Goal: Task Accomplishment & Management: Use online tool/utility

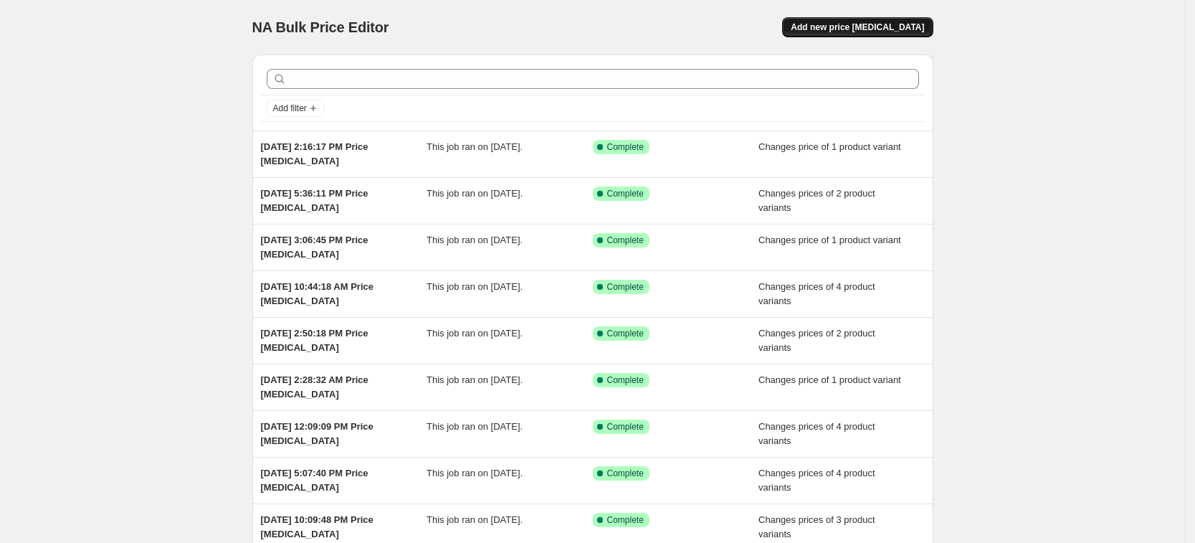
click at [871, 21] on button "Add new price [MEDICAL_DATA]" at bounding box center [857, 27] width 151 height 20
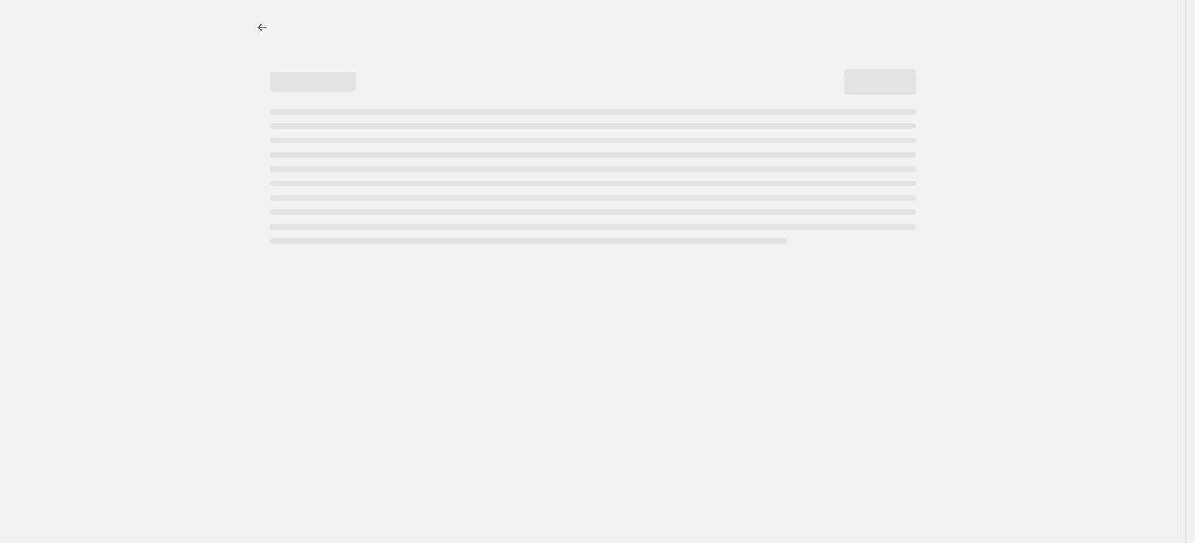
select select "percentage"
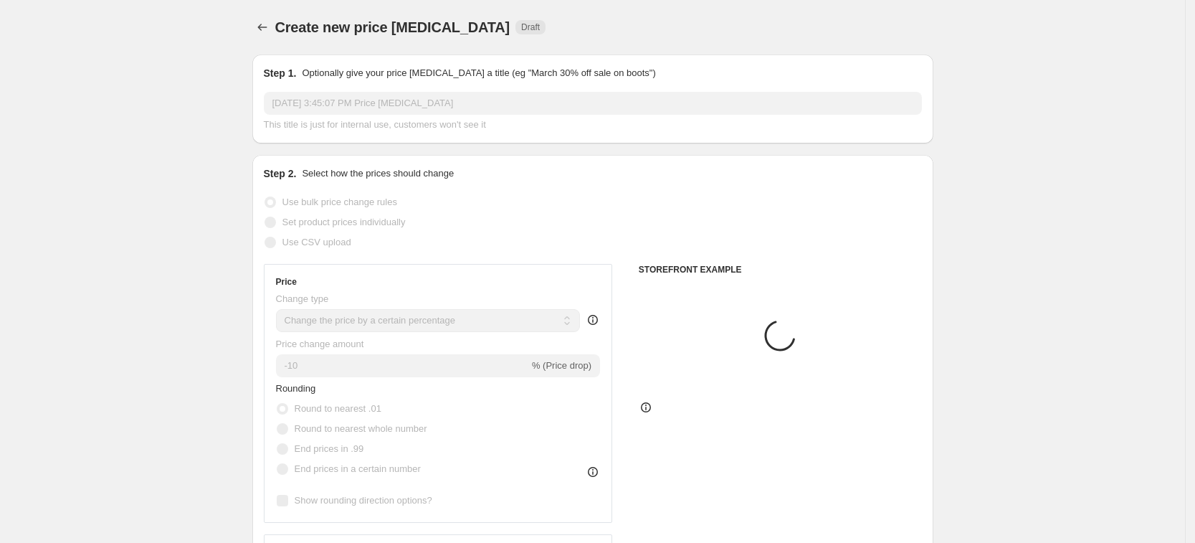
click at [376, 225] on span "Set product prices individually" at bounding box center [343, 221] width 123 height 11
click at [265, 217] on input "Set product prices individually" at bounding box center [265, 216] width 1 height 1
radio input "true"
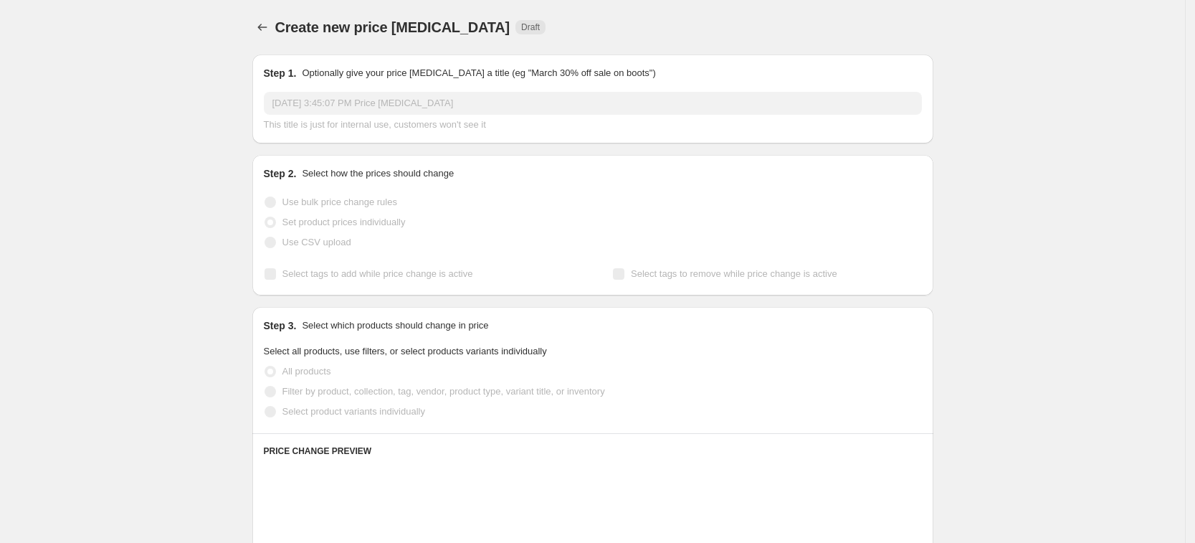
click at [378, 409] on span "Select product variants individually" at bounding box center [353, 411] width 143 height 11
click at [265, 406] on input "Select product variants individually" at bounding box center [265, 406] width 1 height 1
radio input "true"
click at [378, 415] on span "Select product variants individually" at bounding box center [353, 411] width 143 height 11
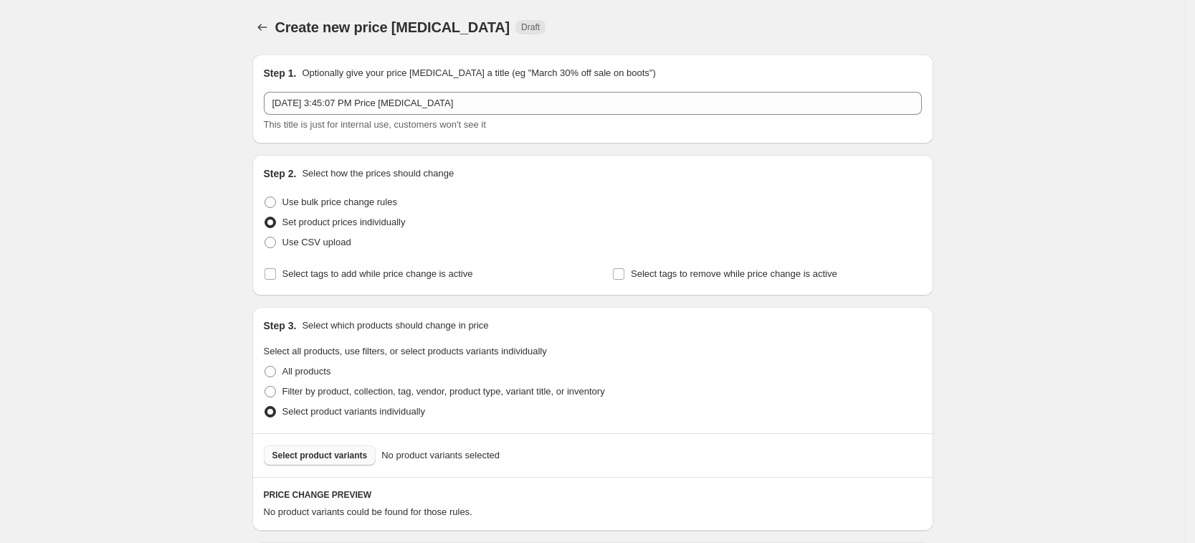
click at [362, 457] on span "Select product variants" at bounding box center [319, 454] width 95 height 11
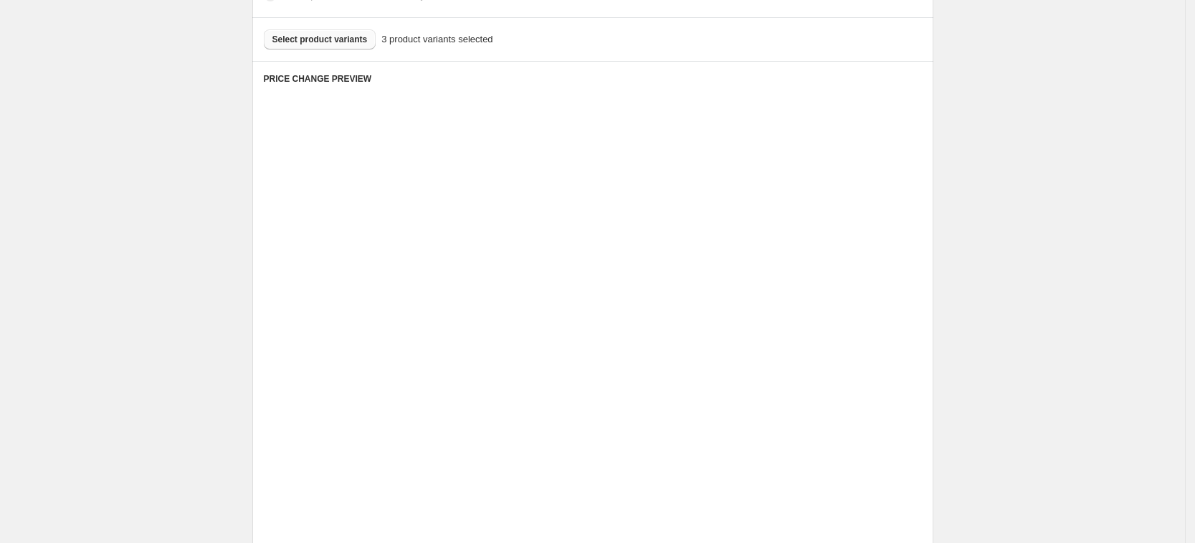
scroll to position [448, 0]
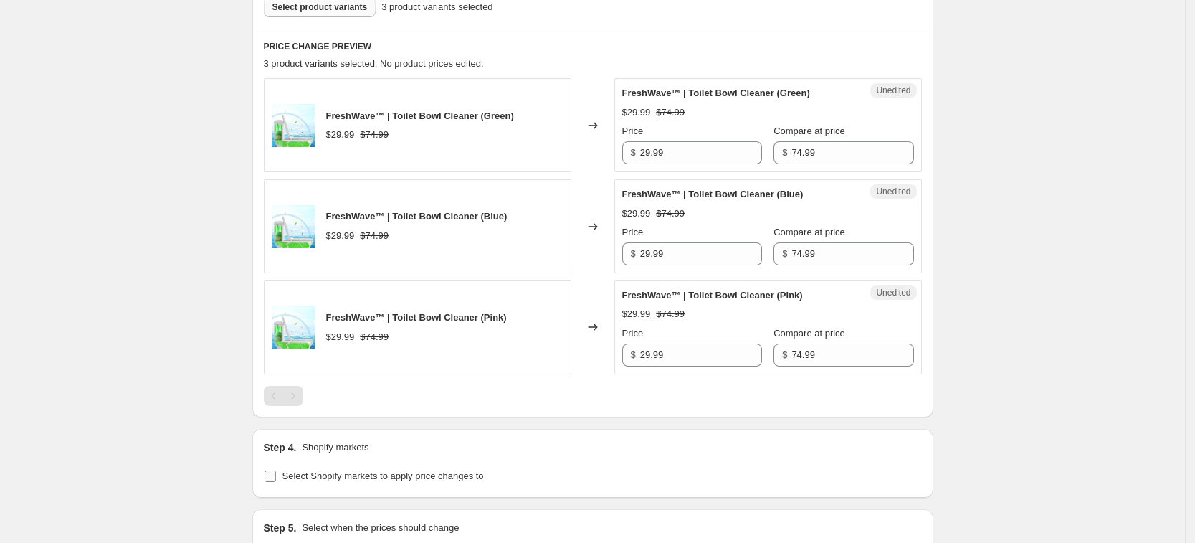
click at [406, 483] on label "Select Shopify markets to apply price changes to" at bounding box center [374, 476] width 220 height 20
click at [276, 482] on input "Select Shopify markets to apply price changes to" at bounding box center [270, 475] width 11 height 11
checkbox input "true"
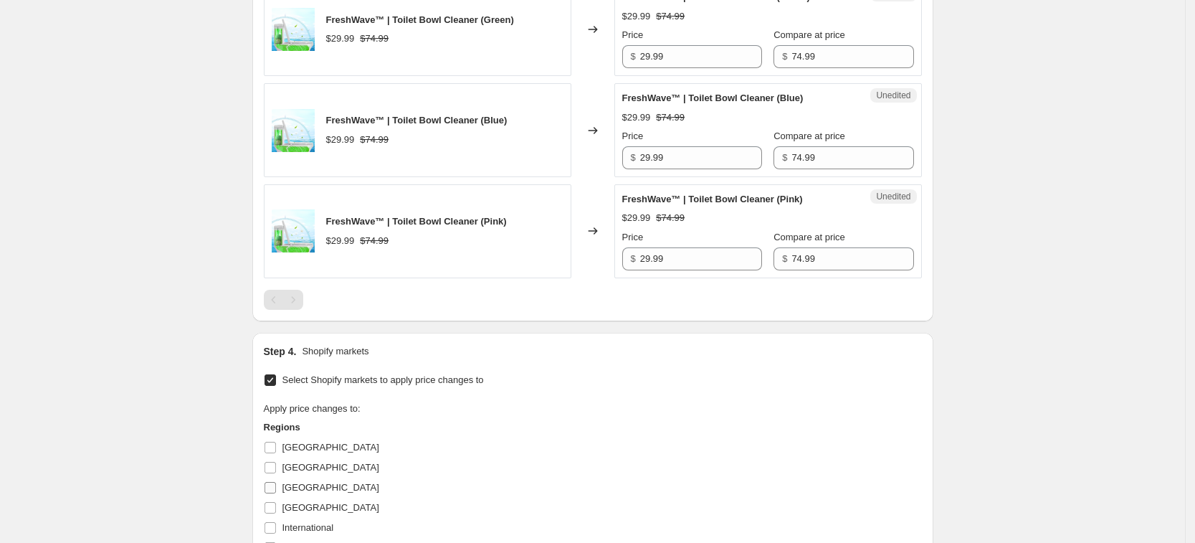
scroll to position [717, 0]
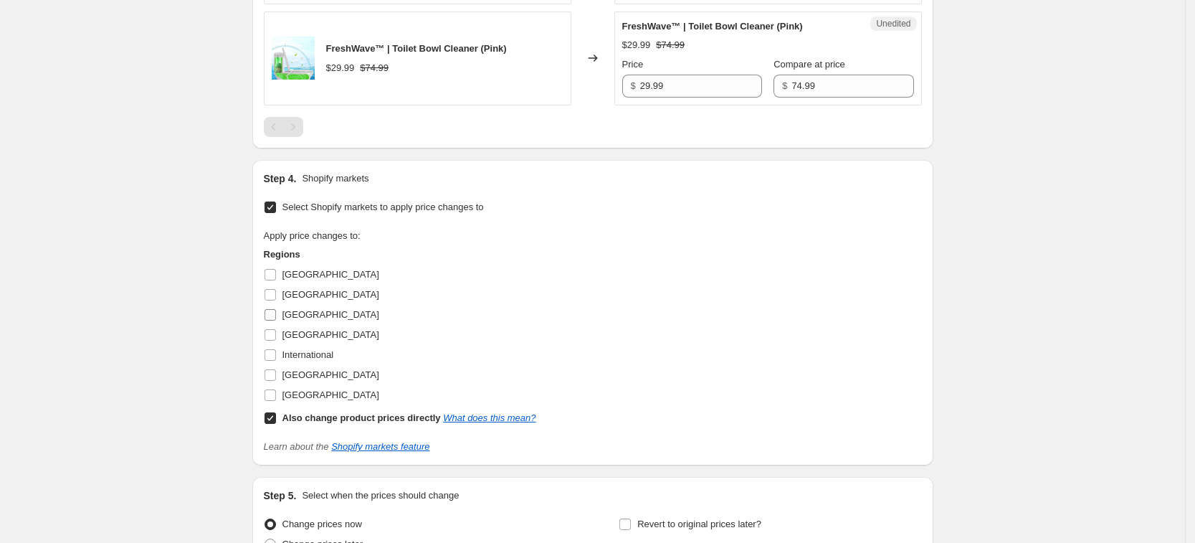
click at [287, 320] on span "[GEOGRAPHIC_DATA]" at bounding box center [330, 315] width 97 height 14
click at [276, 320] on input "[GEOGRAPHIC_DATA]" at bounding box center [270, 314] width 11 height 11
checkbox input "true"
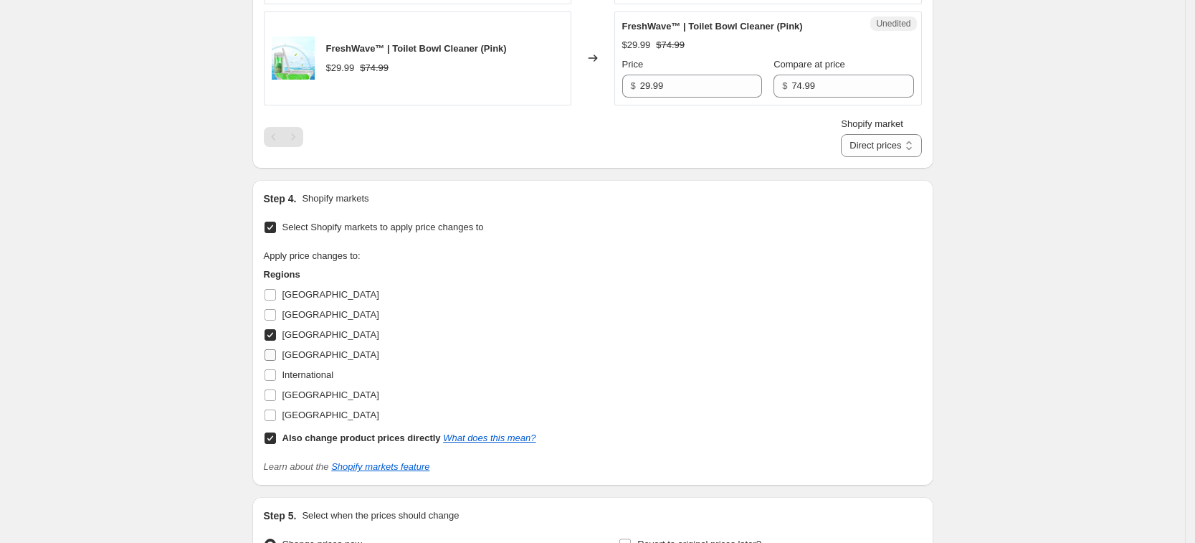
click at [300, 354] on span "[GEOGRAPHIC_DATA]" at bounding box center [330, 354] width 97 height 11
click at [276, 354] on input "[GEOGRAPHIC_DATA]" at bounding box center [270, 354] width 11 height 11
checkbox input "true"
click at [310, 396] on span "[GEOGRAPHIC_DATA]" at bounding box center [330, 394] width 97 height 11
click at [276, 396] on input "[GEOGRAPHIC_DATA]" at bounding box center [270, 394] width 11 height 11
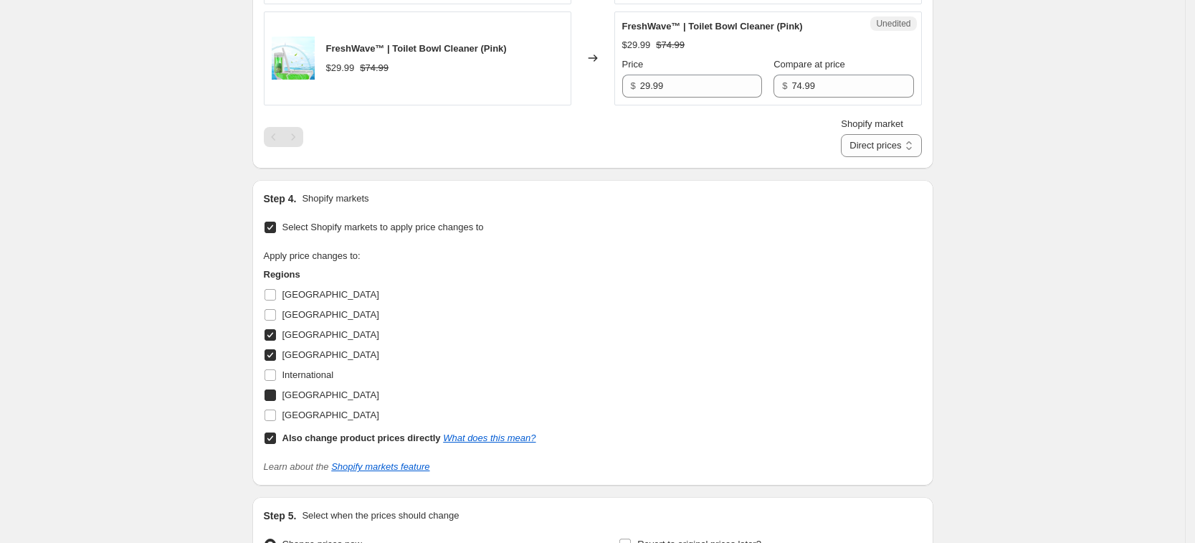
checkbox input "true"
click at [319, 419] on span "[GEOGRAPHIC_DATA]" at bounding box center [330, 414] width 97 height 11
click at [276, 419] on input "[GEOGRAPHIC_DATA]" at bounding box center [270, 414] width 11 height 11
checkbox input "true"
click at [335, 443] on b "Also change product prices directly" at bounding box center [361, 437] width 158 height 11
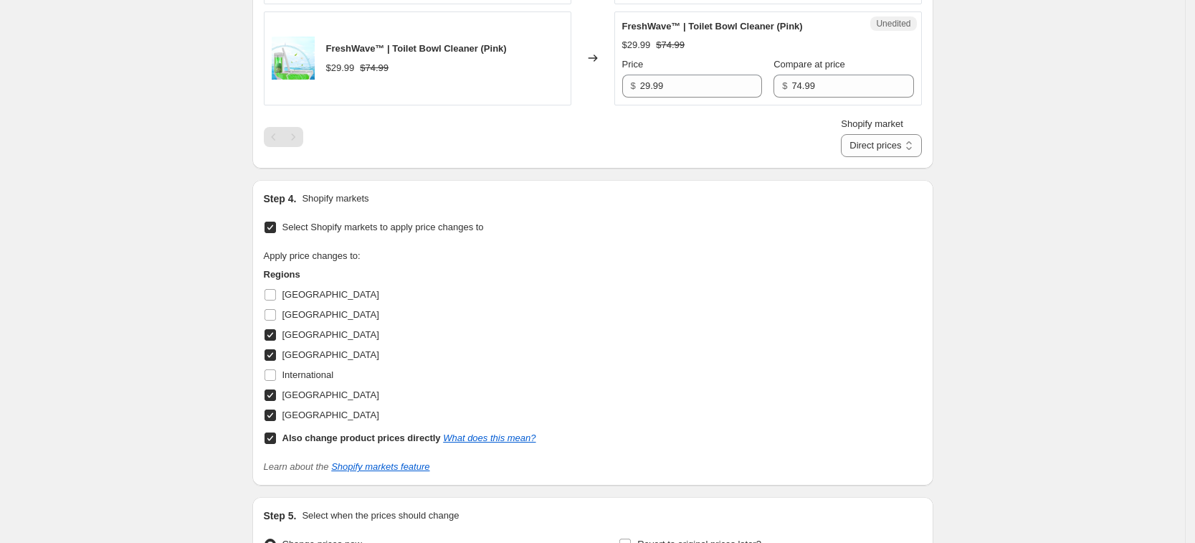
click at [276, 443] on input "Also change product prices directly What does this mean?" at bounding box center [270, 437] width 11 height 11
checkbox input "false"
select select "13152354545"
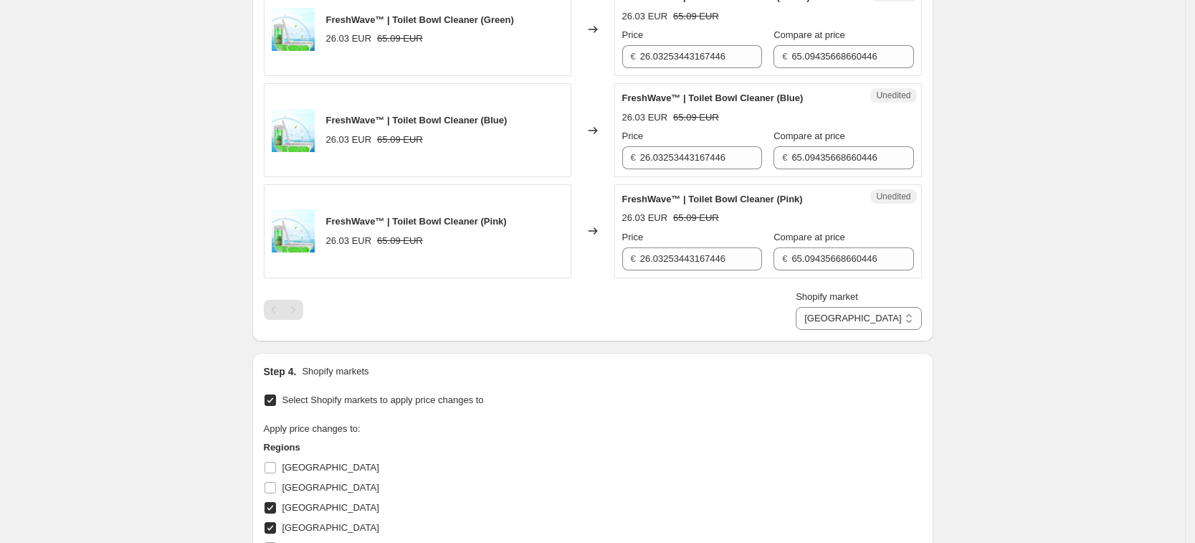
scroll to position [538, 0]
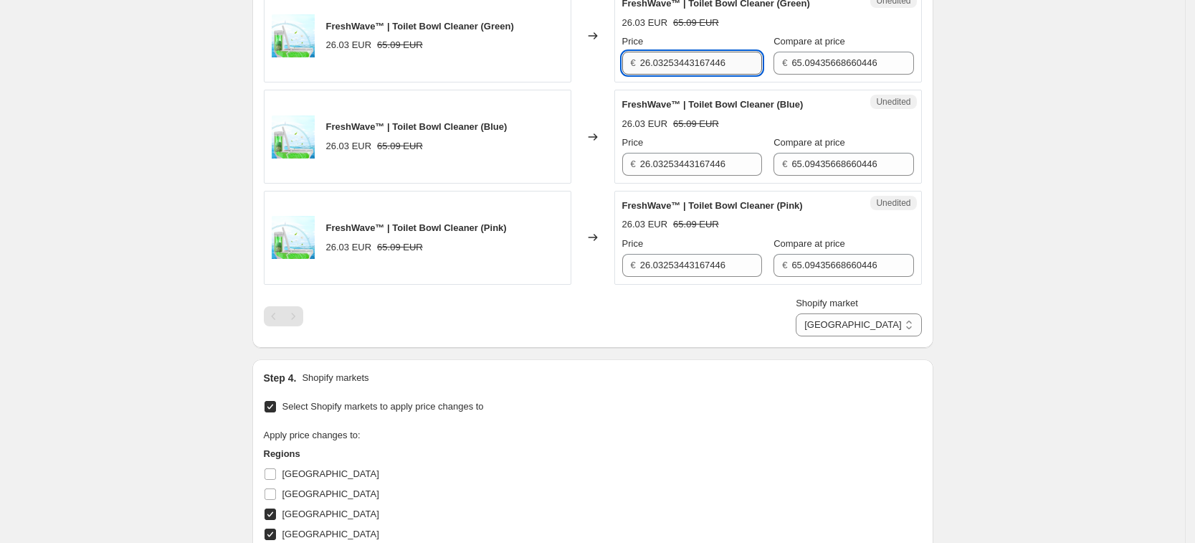
click at [688, 60] on input "26.03253443167446" at bounding box center [701, 63] width 122 height 23
type input "29.99"
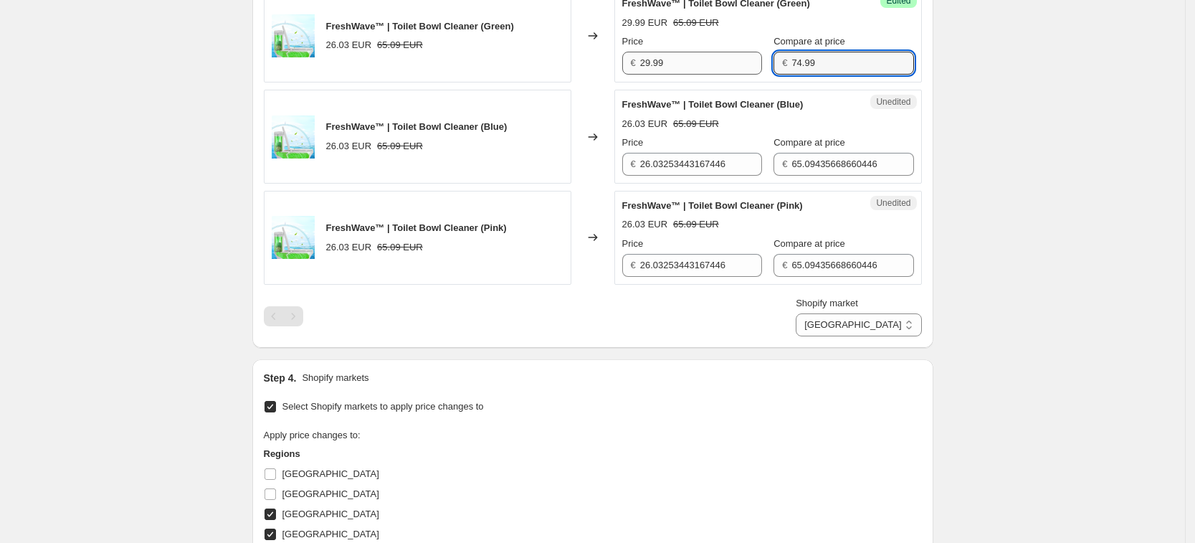
type input "74.99"
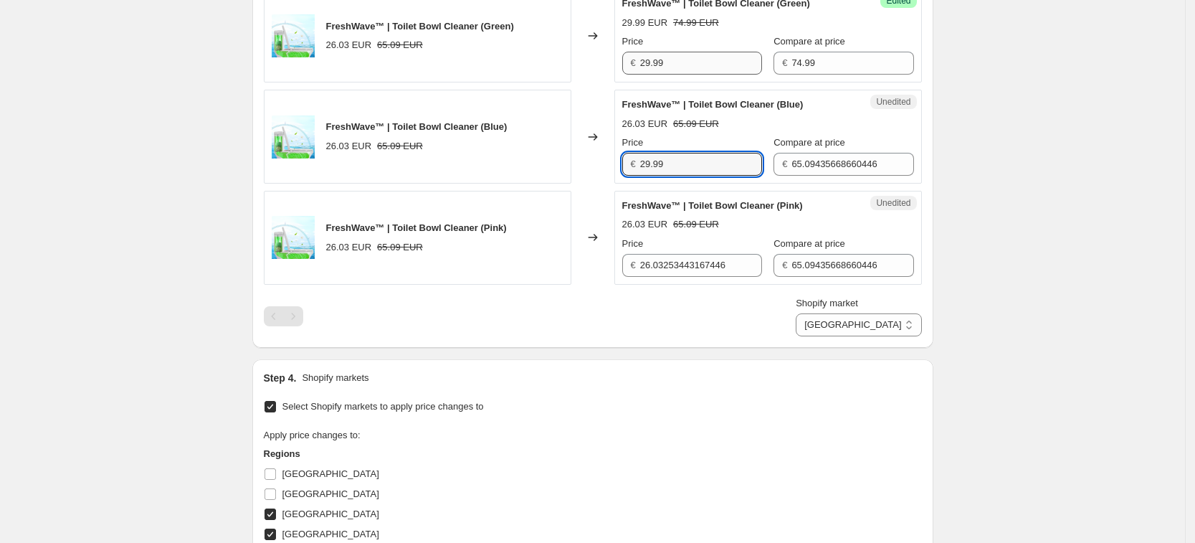
type input "29.99"
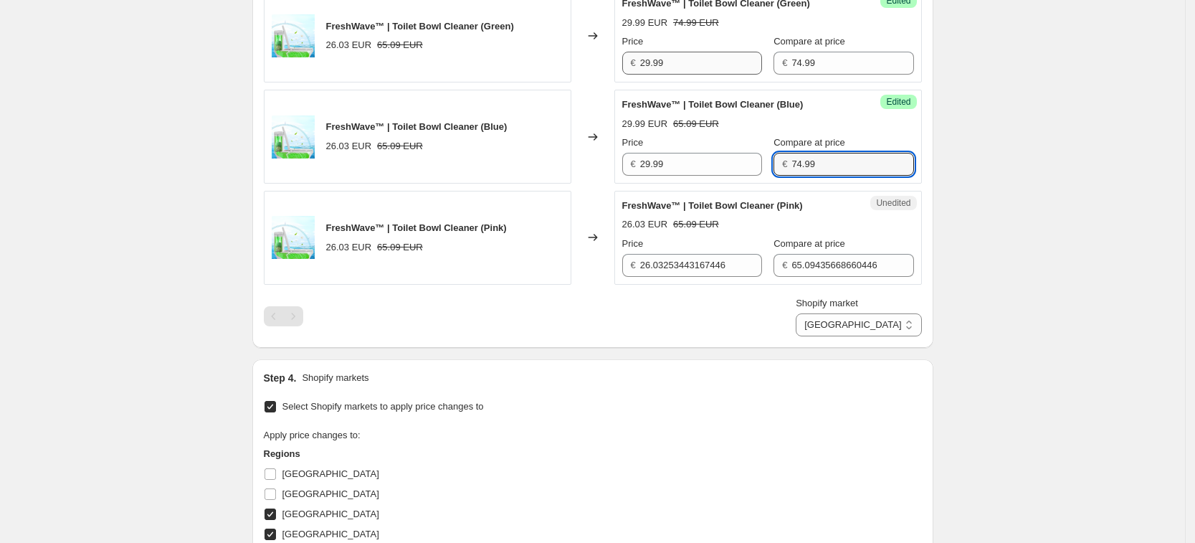
type input "74.99"
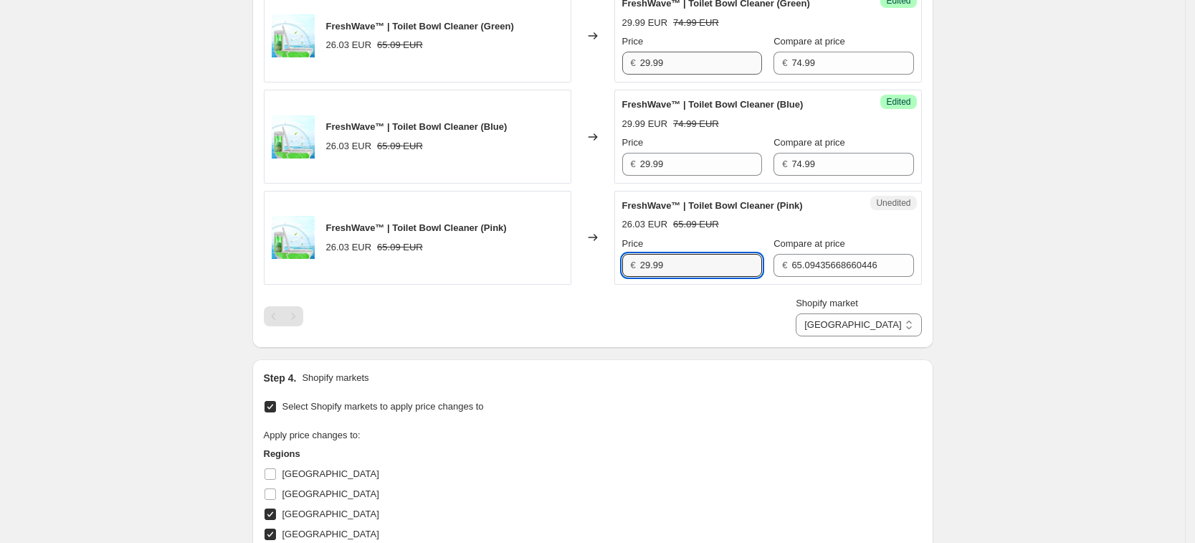
type input "29.99"
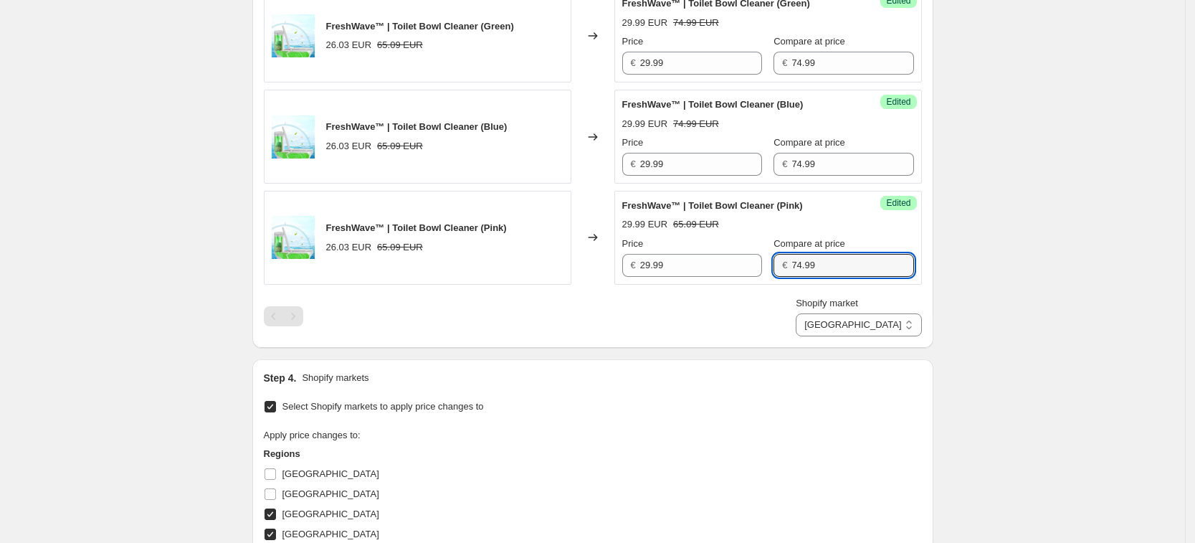
type input "74.99"
click at [801, 402] on div "Select Shopify markets to apply price changes to Apply price changes to: Region…" at bounding box center [593, 524] width 658 height 257
click at [866, 338] on div "PRICE CHANGE PREVIEW 3 product variants selected. 3 product prices edited: Fres…" at bounding box center [592, 143] width 681 height 409
click at [888, 327] on select "[GEOGRAPHIC_DATA] [GEOGRAPHIC_DATA] [GEOGRAPHIC_DATA] [GEOGRAPHIC_DATA]" at bounding box center [858, 324] width 125 height 23
select select "13152321777"
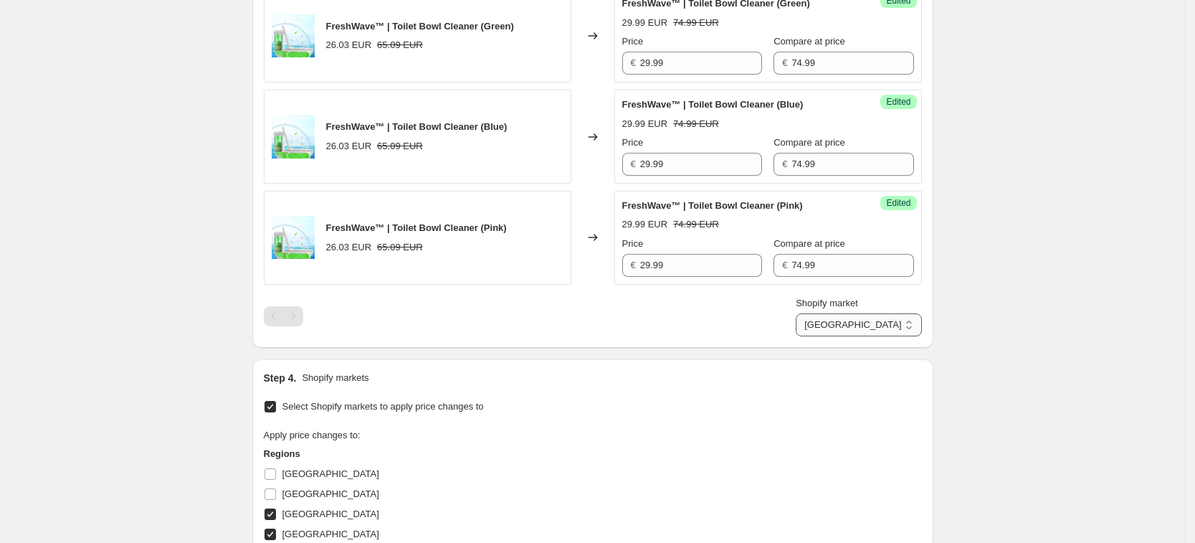
click at [860, 336] on select "[GEOGRAPHIC_DATA] [GEOGRAPHIC_DATA] [GEOGRAPHIC_DATA] [GEOGRAPHIC_DATA]" at bounding box center [858, 324] width 125 height 23
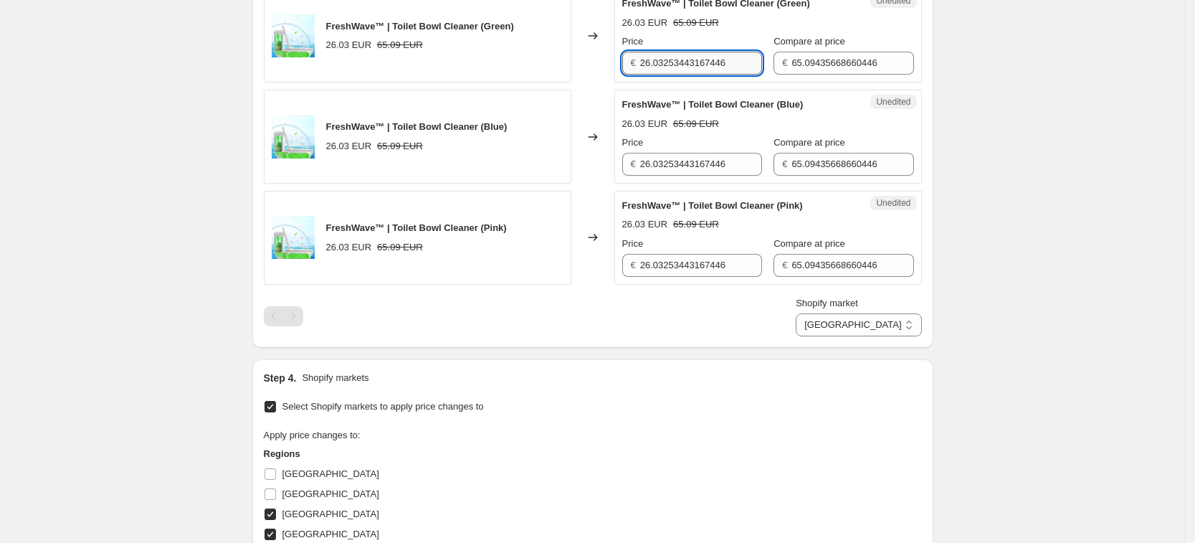
click at [699, 55] on input "26.03253443167446" at bounding box center [701, 63] width 122 height 23
type input "29.99"
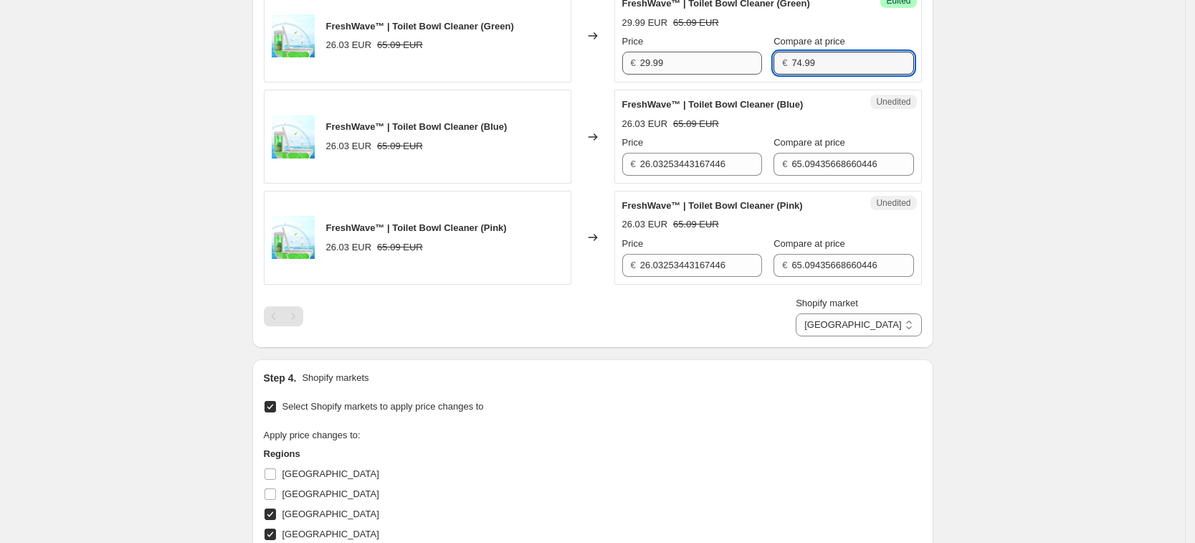
type input "74.99"
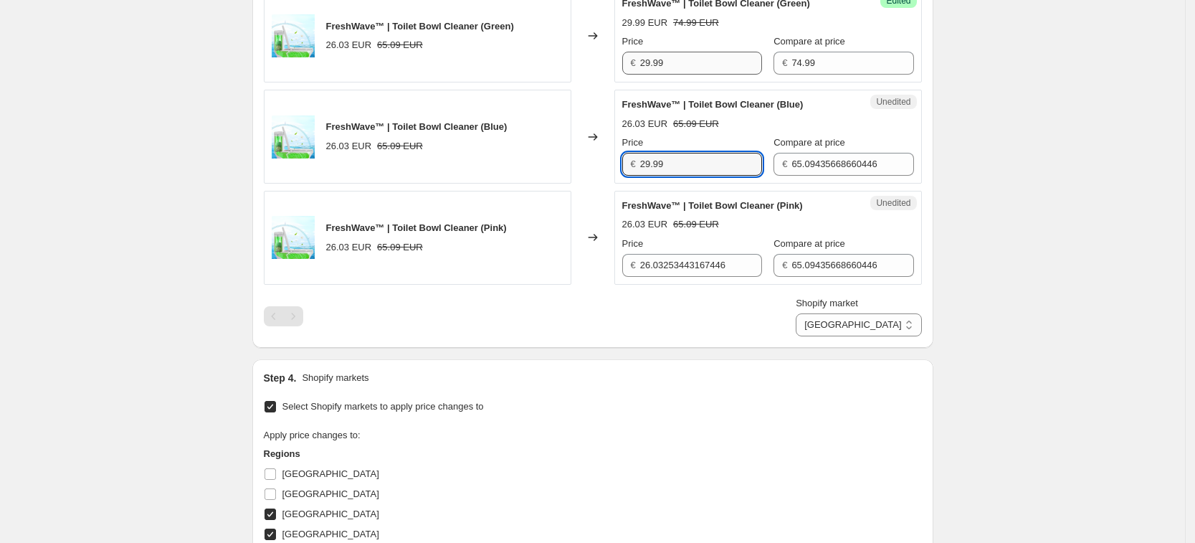
type input "29.99"
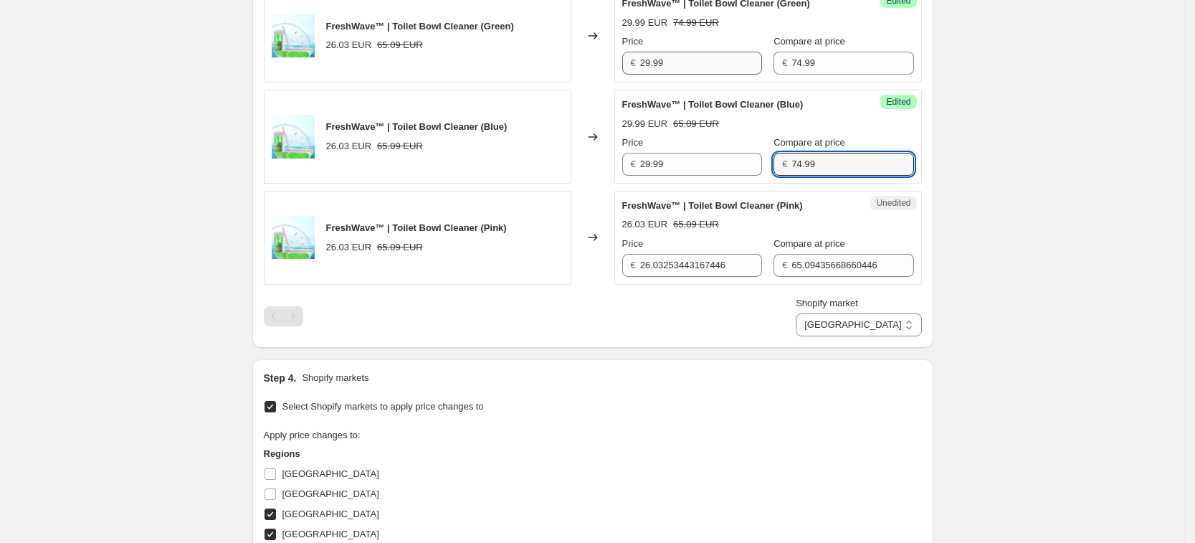
type input "74.99"
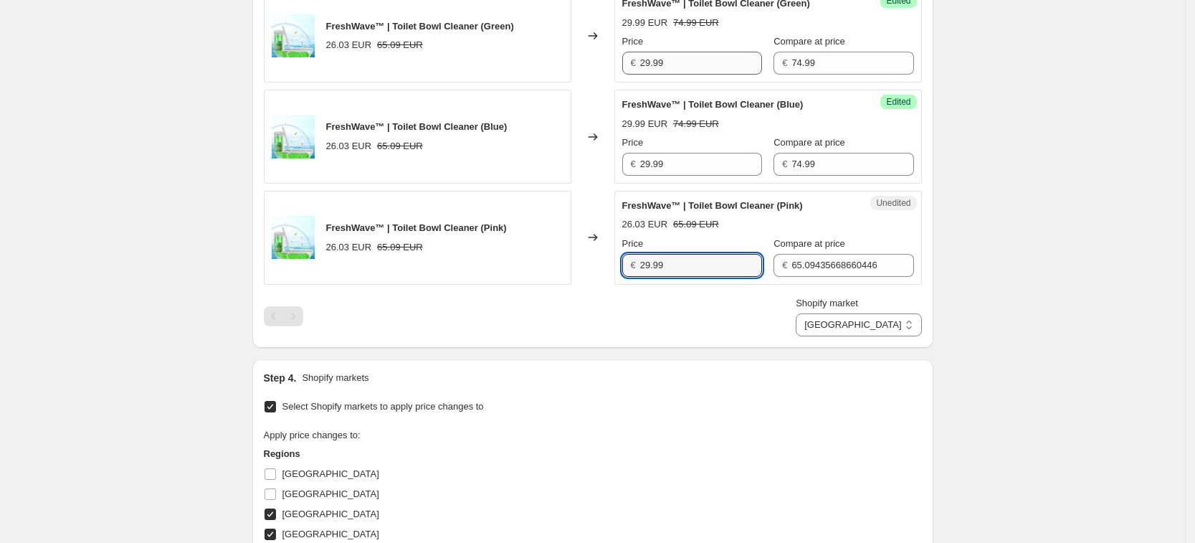
type input "29.99"
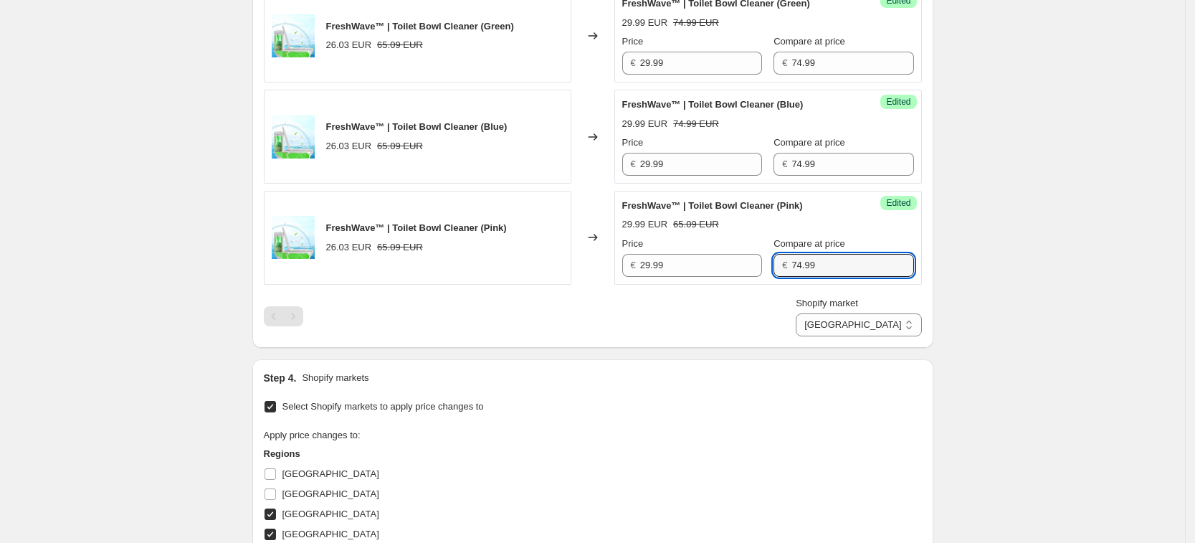
type input "74.99"
click at [847, 347] on div "Step 1. Optionally give your price [MEDICAL_DATA] a title (eg "March 30% off sa…" at bounding box center [587, 152] width 692 height 1294
click at [908, 325] on select "[GEOGRAPHIC_DATA] [GEOGRAPHIC_DATA] [GEOGRAPHIC_DATA] [GEOGRAPHIC_DATA]" at bounding box center [858, 324] width 125 height 23
select select "7501644017"
click at [829, 336] on select "[GEOGRAPHIC_DATA] [GEOGRAPHIC_DATA] [GEOGRAPHIC_DATA] [GEOGRAPHIC_DATA]" at bounding box center [858, 324] width 125 height 23
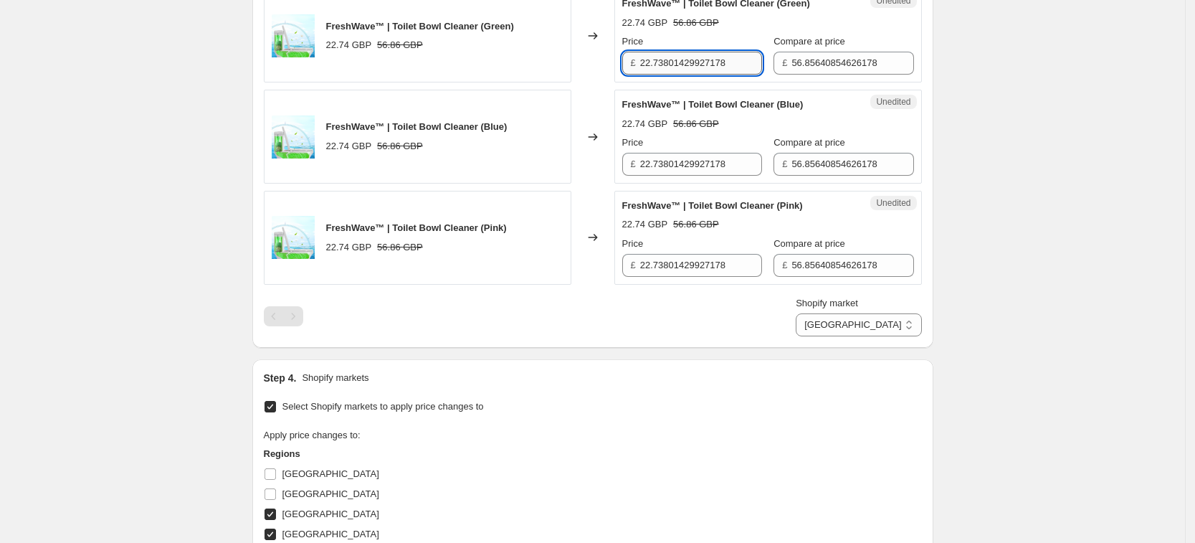
click at [722, 59] on input "22.73801429927178" at bounding box center [701, 63] width 122 height 23
click at [722, 58] on input "22.73801429927178" at bounding box center [701, 63] width 122 height 23
click at [654, 63] on input "25.99" at bounding box center [701, 63] width 122 height 23
type input "25.99"
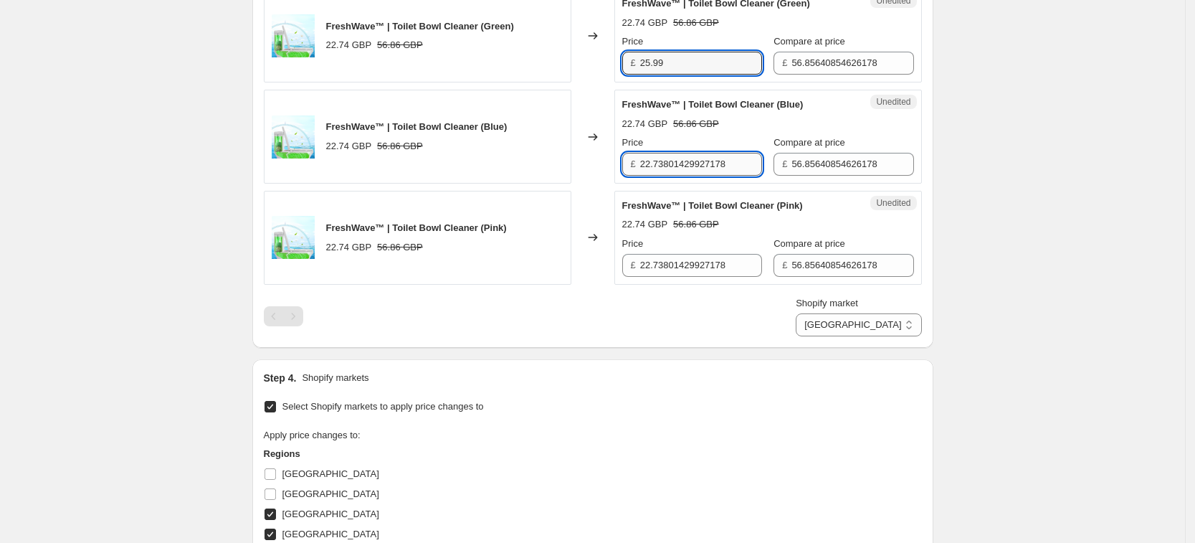
click at [671, 173] on input "22.73801429927178" at bounding box center [701, 164] width 122 height 23
paste input "5.99"
type input "25.99"
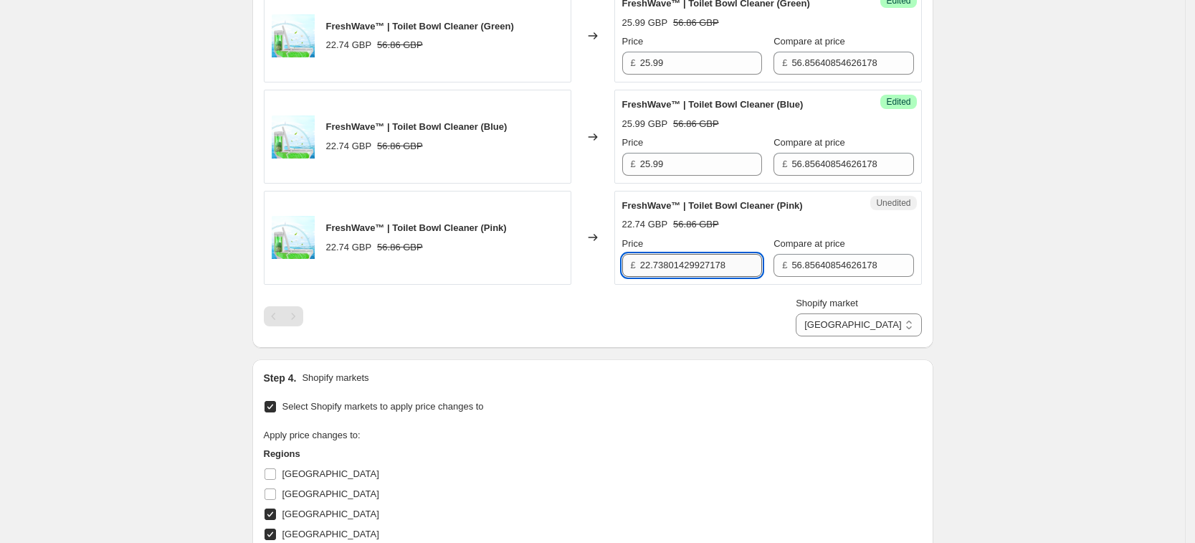
click at [695, 264] on input "22.73801429927178" at bounding box center [701, 265] width 122 height 23
paste input "5.99"
type input "25.99"
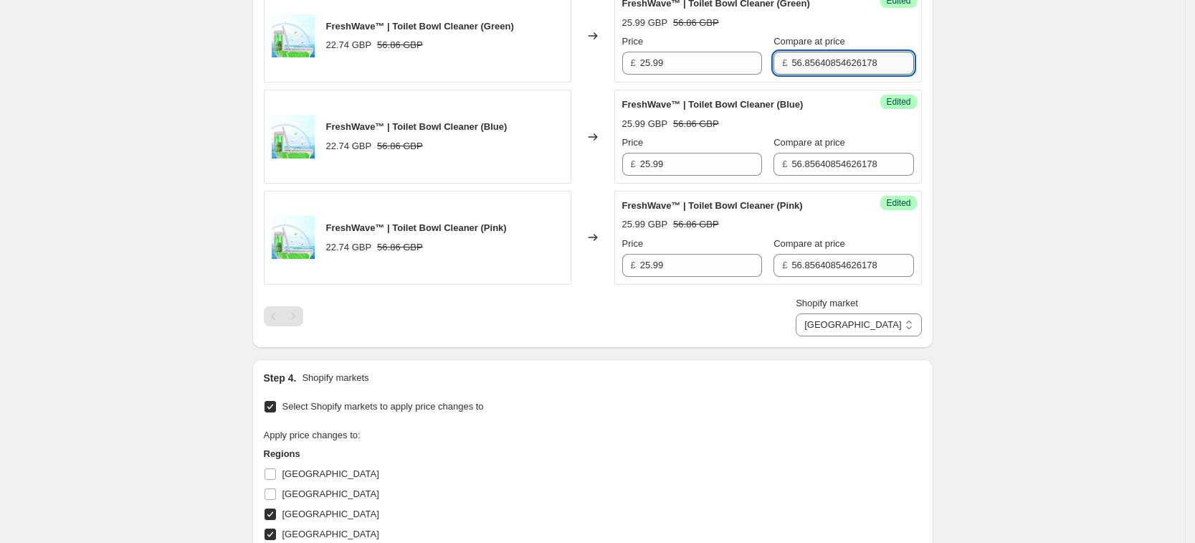
click at [837, 61] on input "56.85640854626178" at bounding box center [852, 63] width 122 height 23
paste input "63.74"
click at [791, 66] on input "63.99" at bounding box center [852, 63] width 122 height 23
type input "63.99"
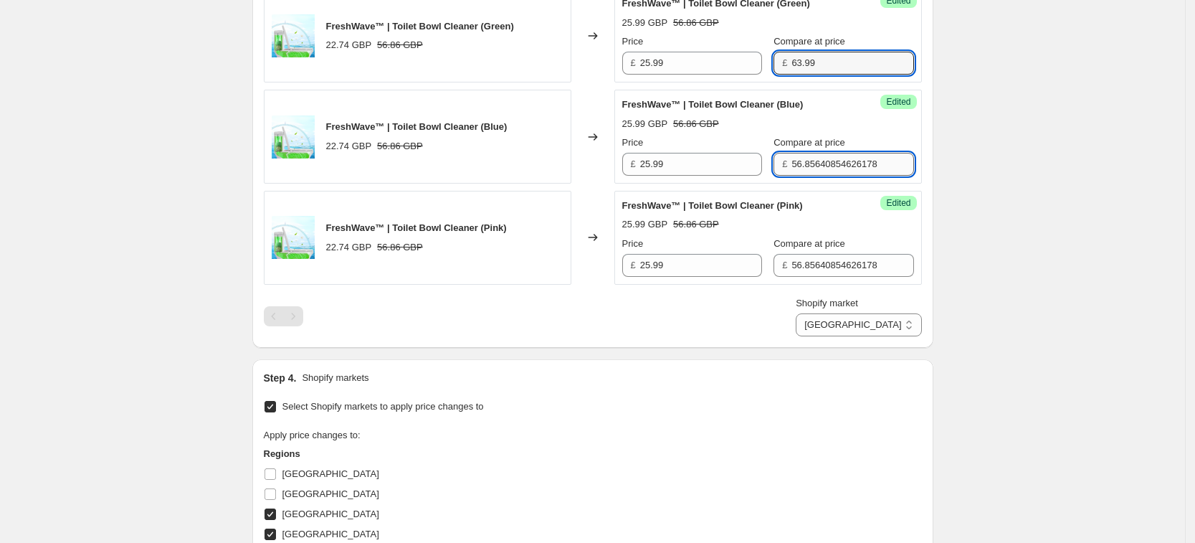
click at [808, 157] on input "56.85640854626178" at bounding box center [852, 164] width 122 height 23
paste input "63.99"
type input "63.99"
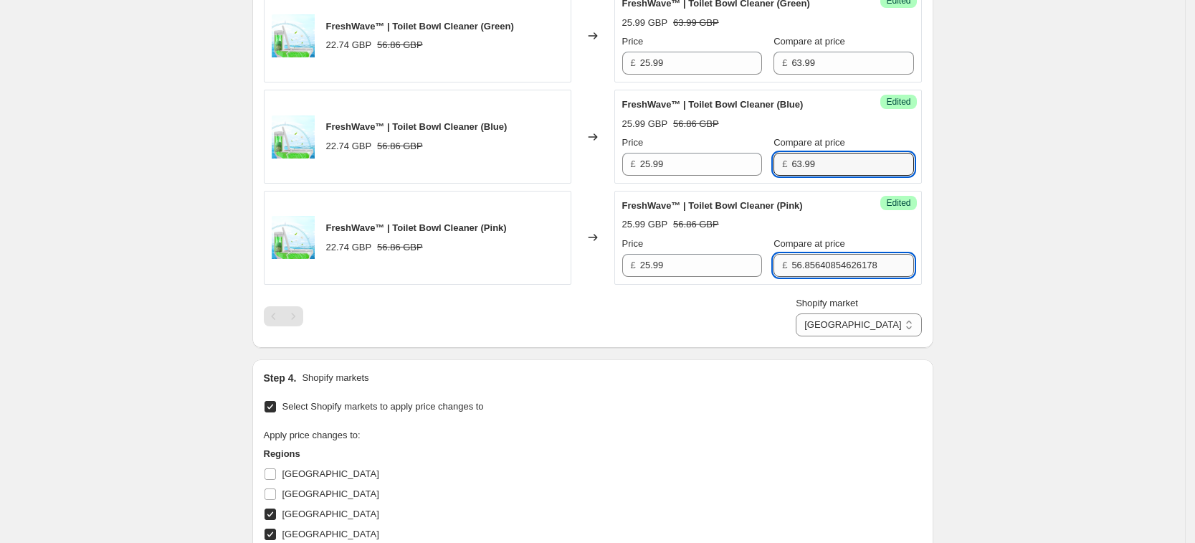
click at [822, 259] on input "56.85640854626178" at bounding box center [852, 265] width 122 height 23
paste input "63.99"
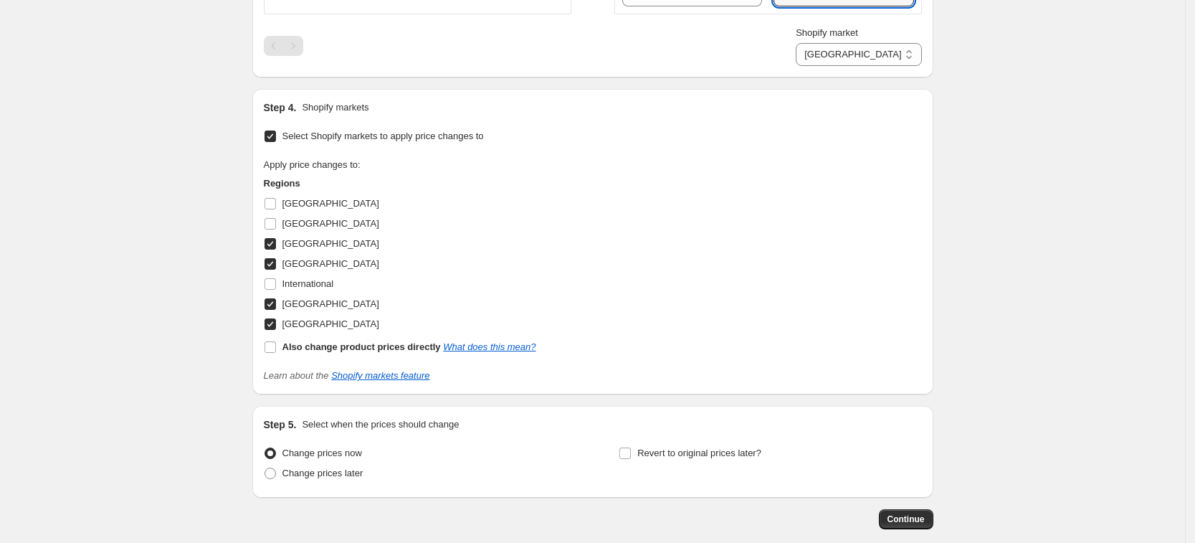
scroll to position [882, 0]
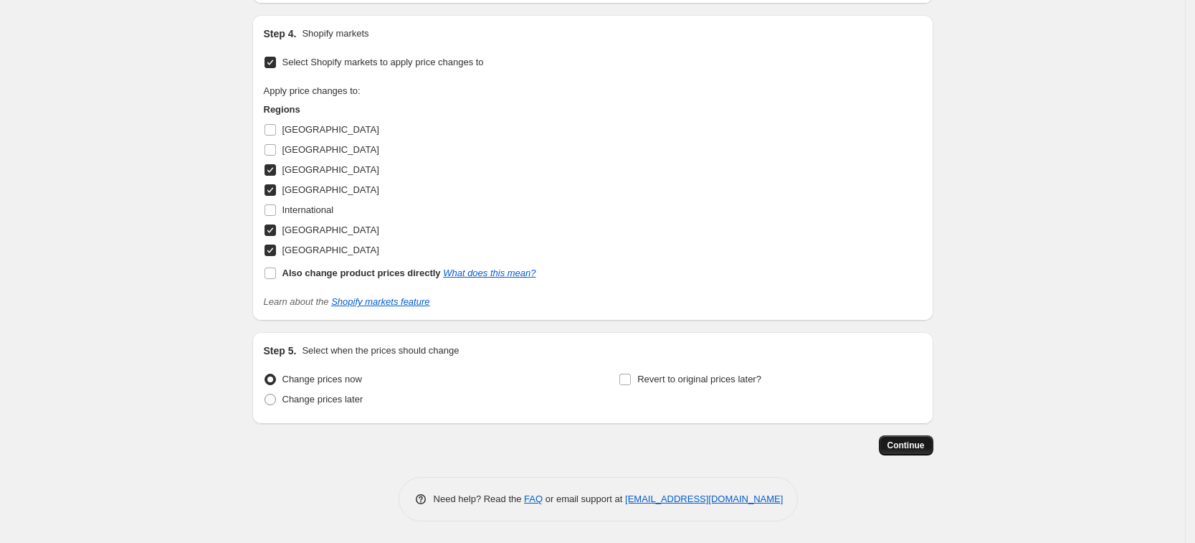
type input "63.99"
click at [910, 444] on span "Continue" at bounding box center [905, 444] width 37 height 11
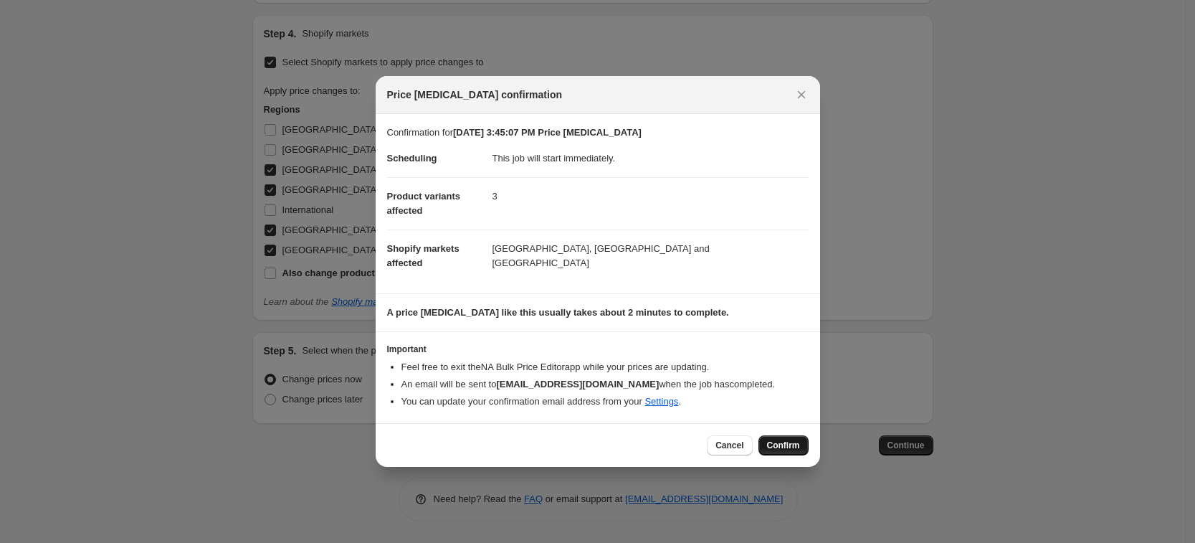
click at [794, 452] on button "Confirm" at bounding box center [783, 445] width 50 height 20
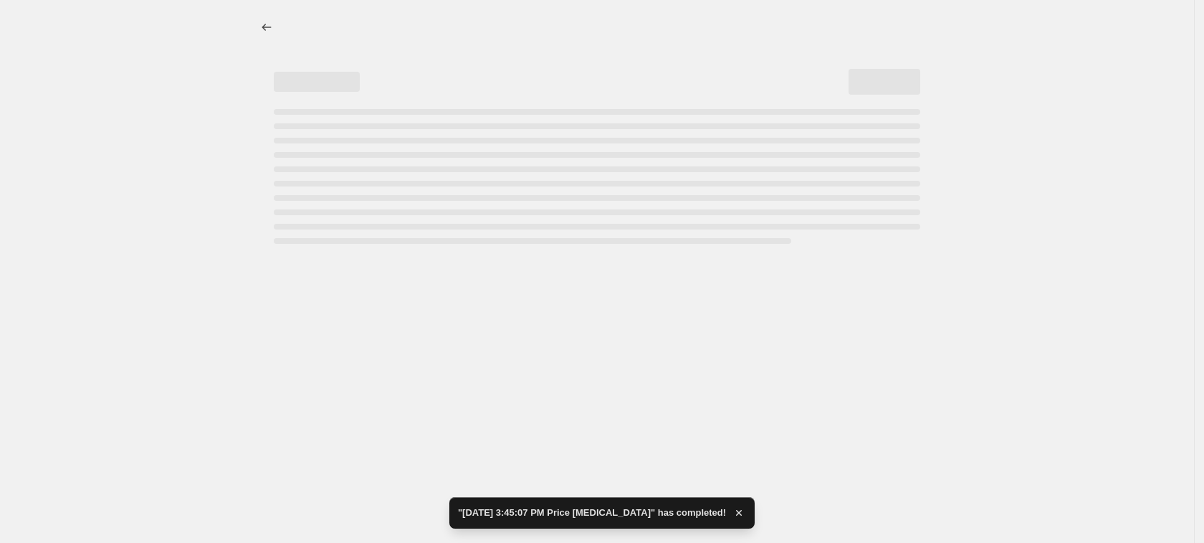
select select "7501644017"
